Goal: Book appointment/travel/reservation

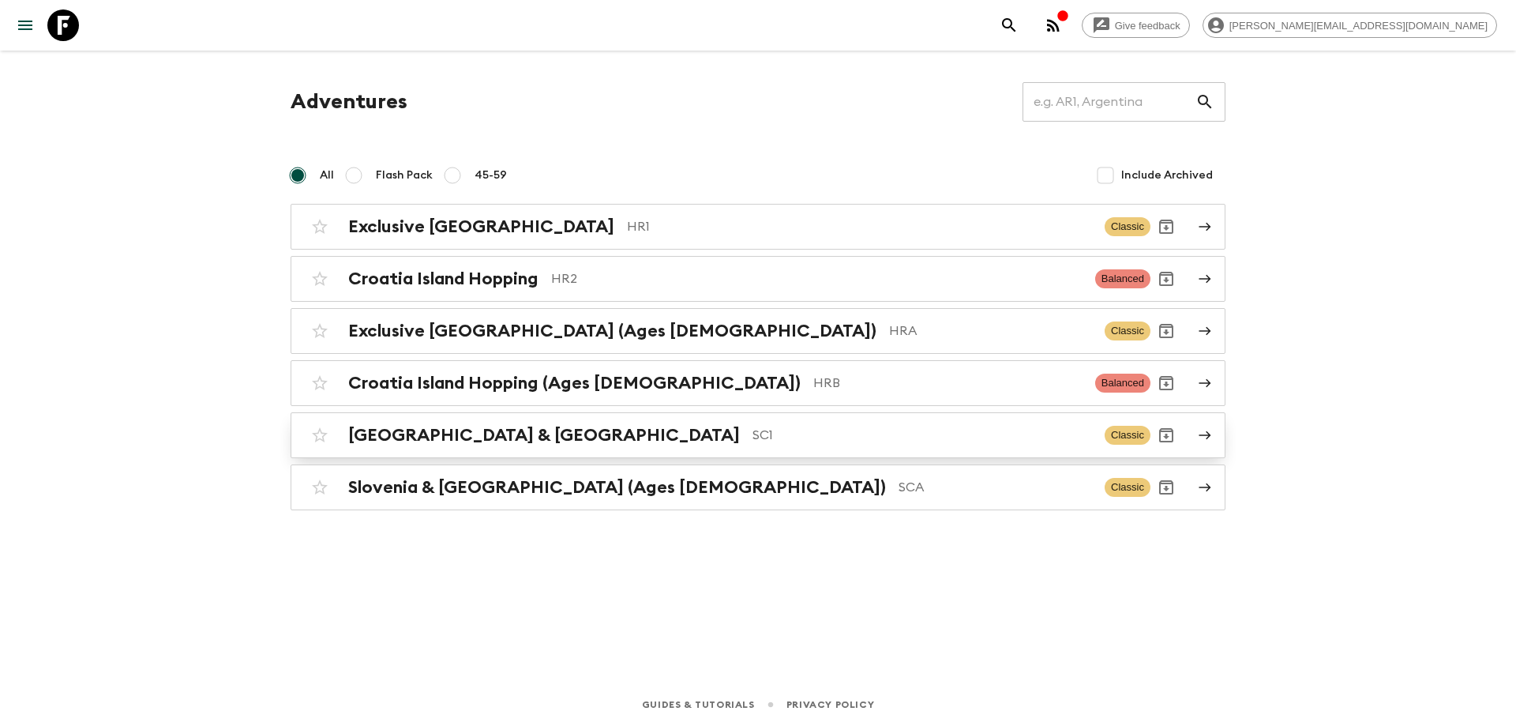
click at [606, 449] on div "[GEOGRAPHIC_DATA] & Croatia SC1 Classic" at bounding box center [727, 435] width 846 height 32
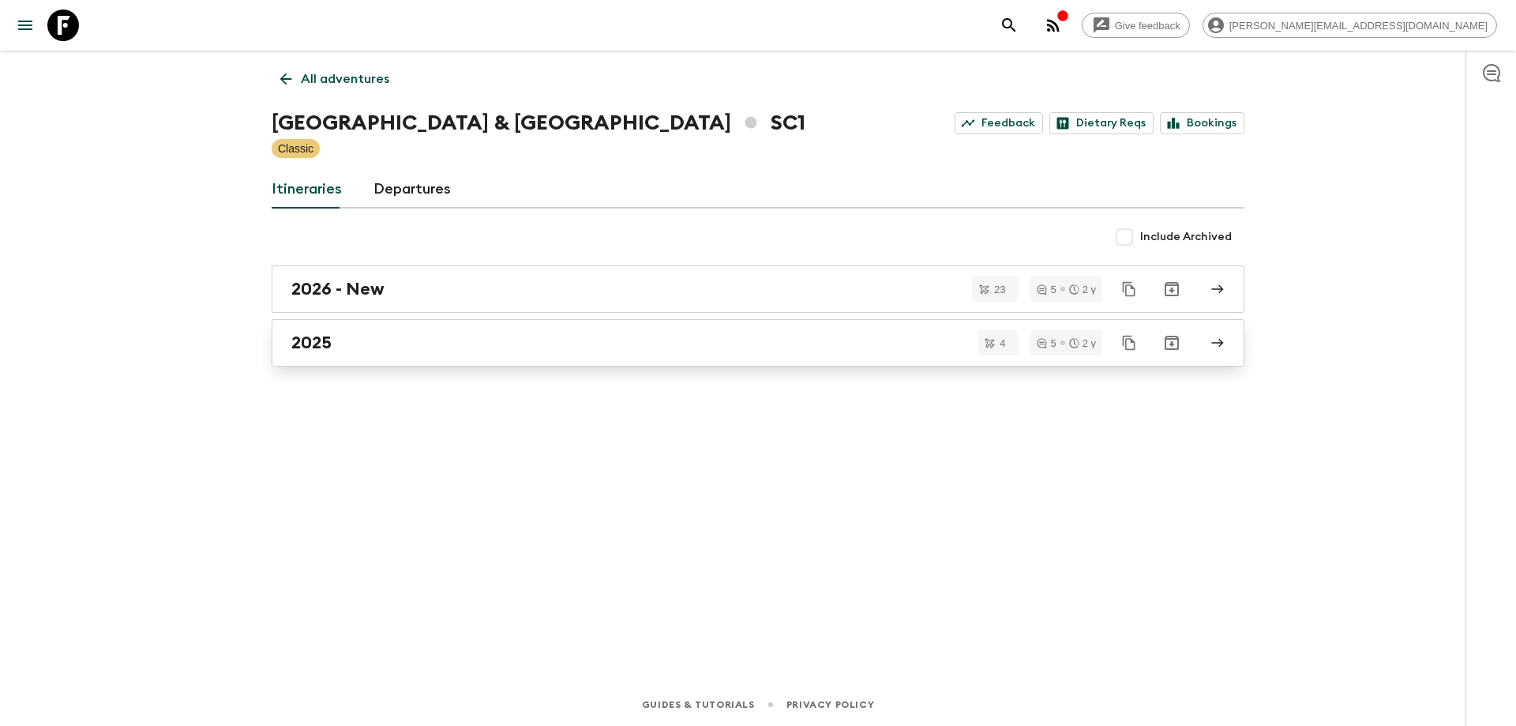
click at [410, 332] on div "2025" at bounding box center [742, 342] width 903 height 21
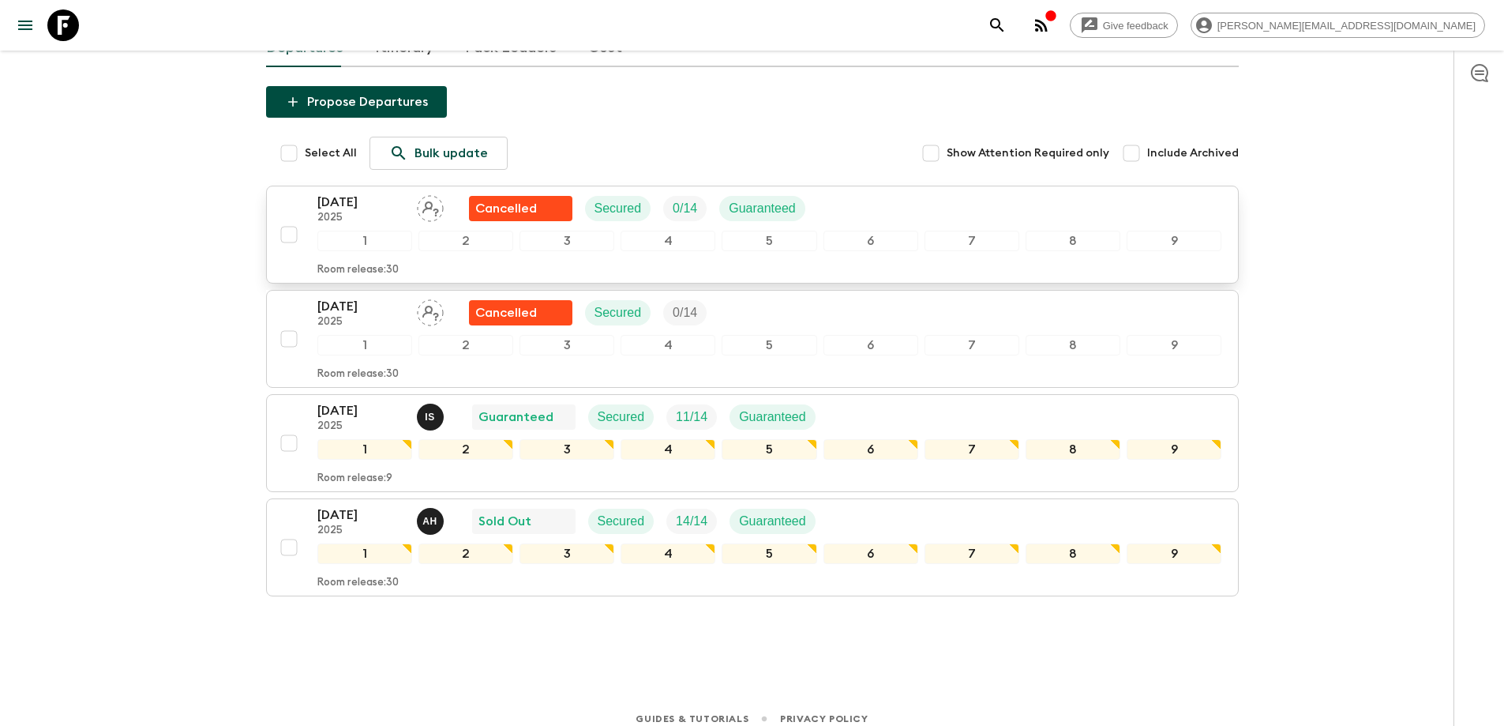
scroll to position [137, 0]
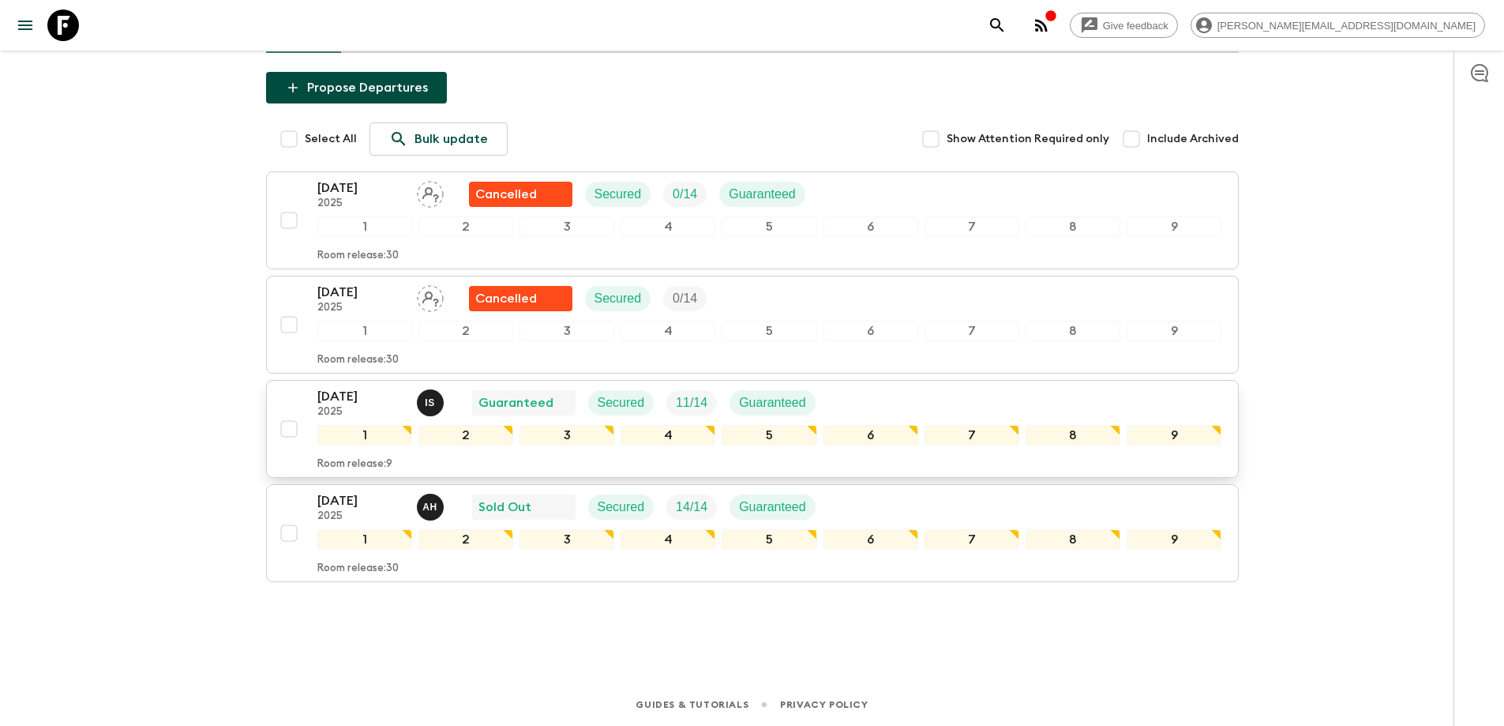
click at [913, 389] on div "[DATE] 2025 I S Guaranteed Secured 11 / 14 Guaranteed" at bounding box center [769, 403] width 905 height 32
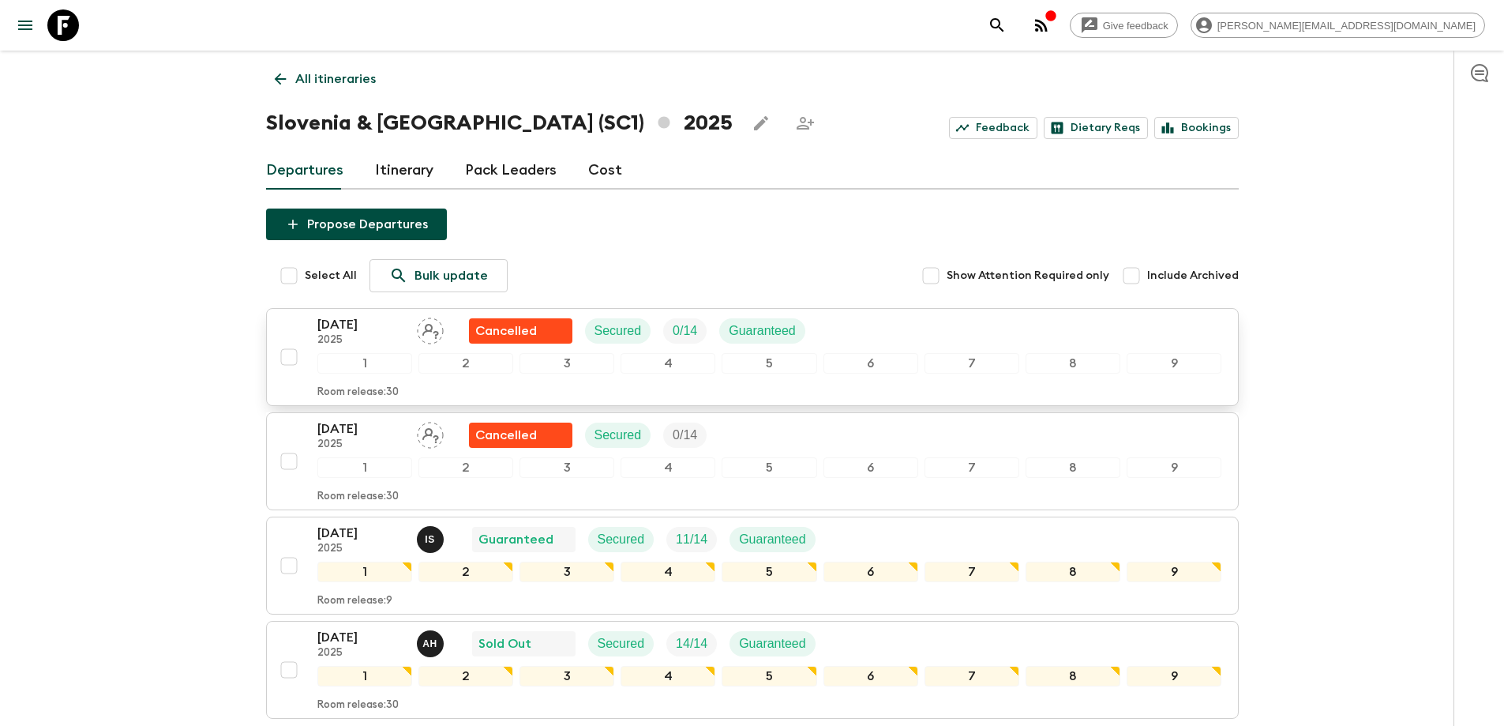
scroll to position [137, 0]
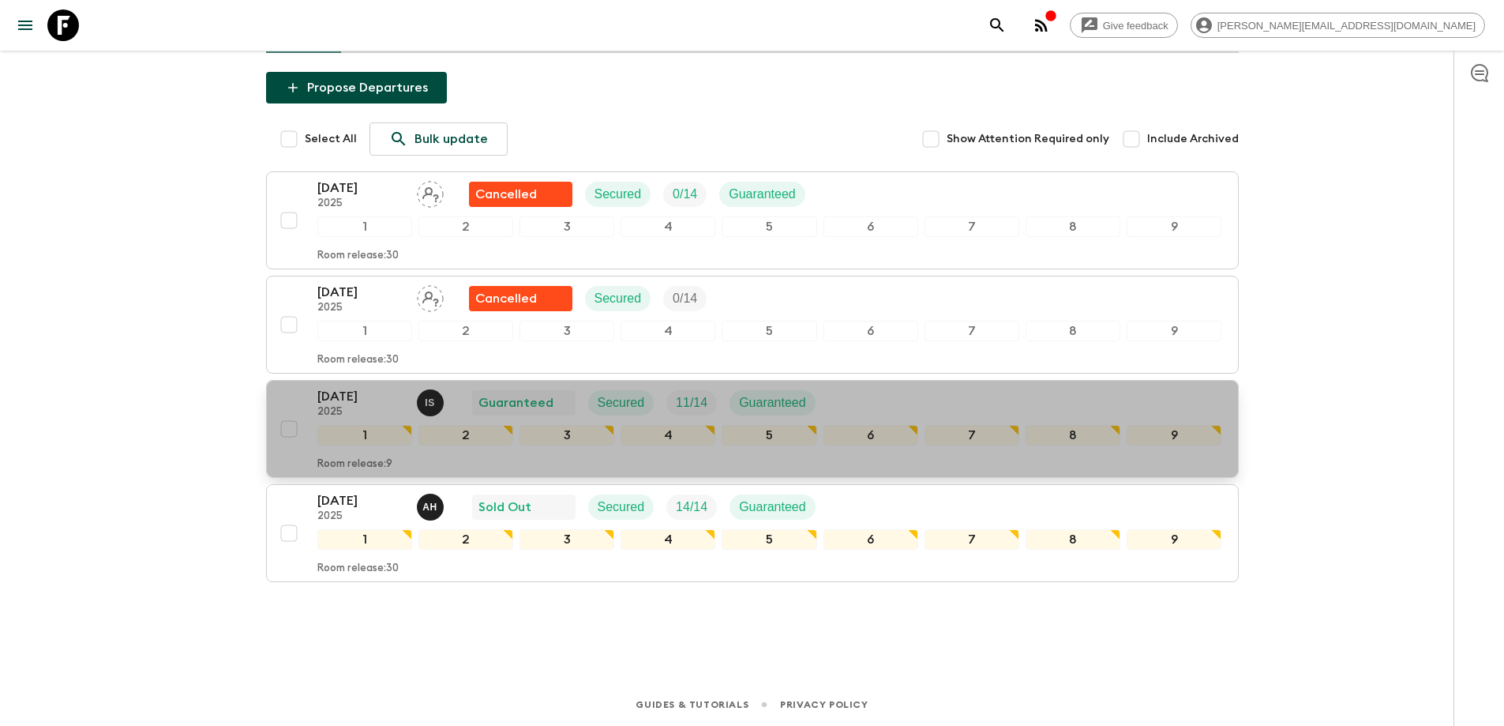
click at [928, 405] on div "[DATE] 2025 I S Guaranteed Secured 11 / 14 Guaranteed" at bounding box center [769, 403] width 905 height 32
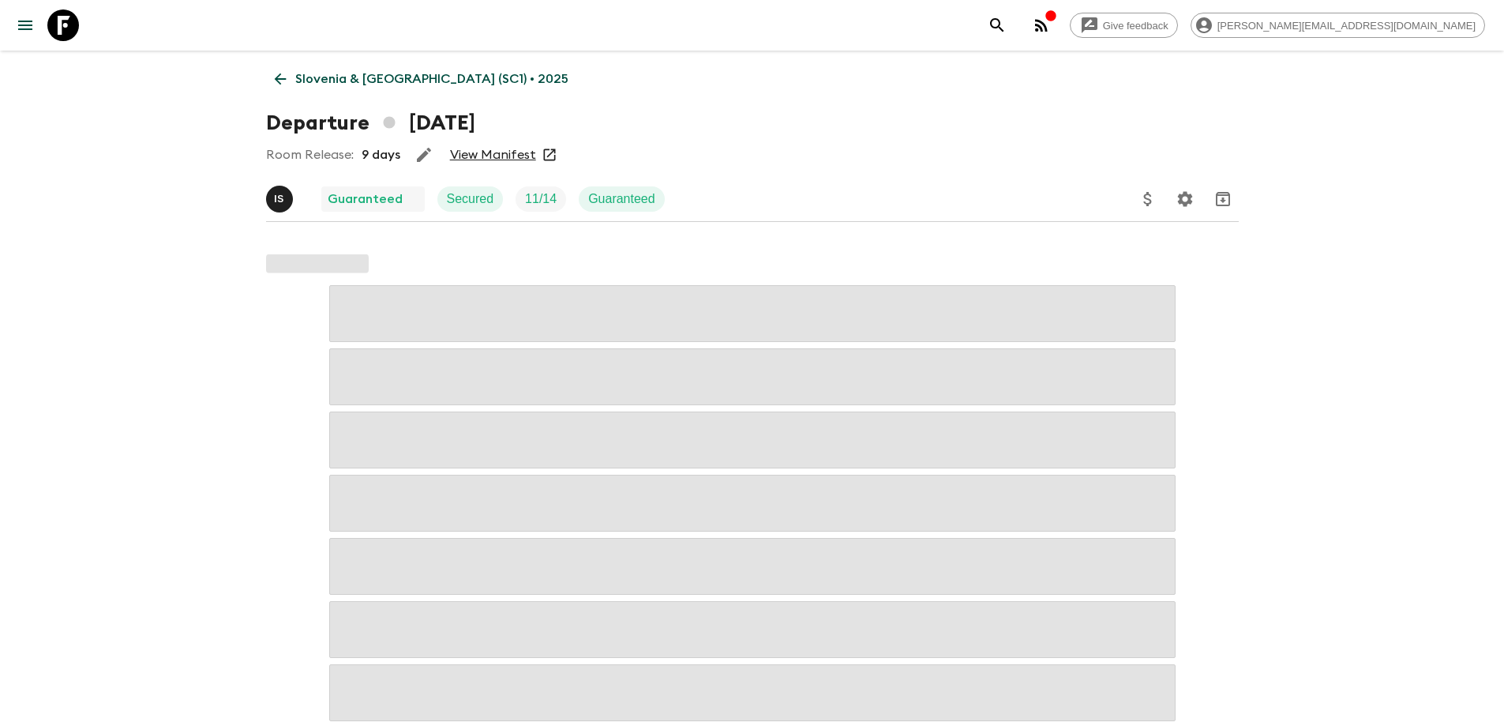
click at [504, 154] on link "View Manifest" at bounding box center [493, 155] width 86 height 16
